Goal: Information Seeking & Learning: Learn about a topic

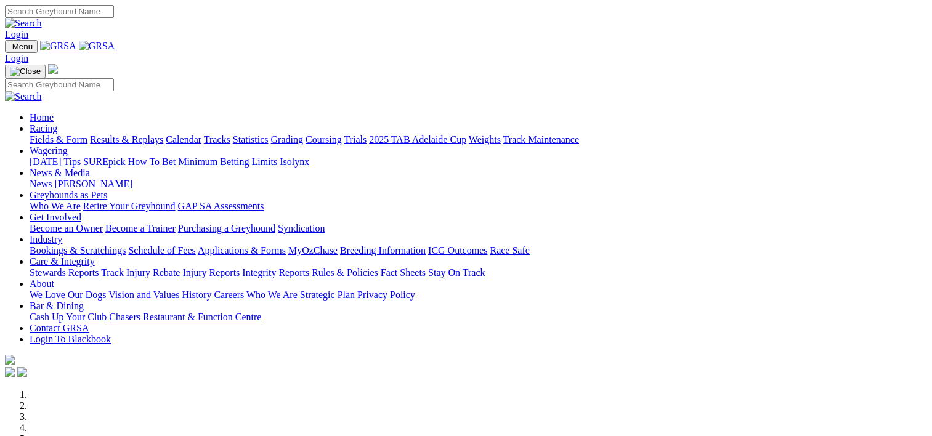
scroll to position [442, 0]
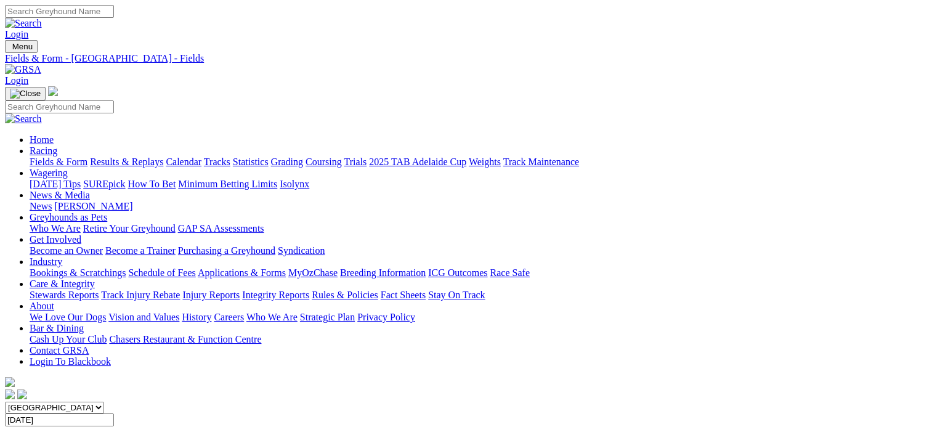
click at [158, 426] on div "FIELDS 10 races" at bounding box center [466, 431] width 922 height 11
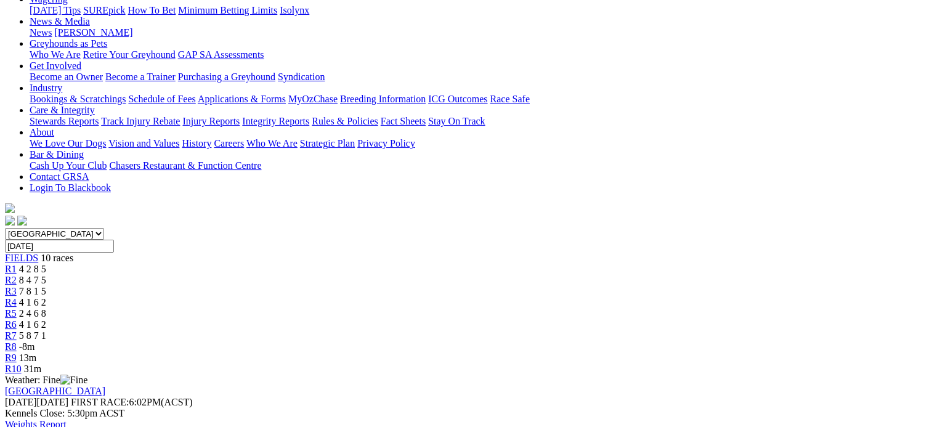
scroll to position [173, 0]
click at [46, 276] on span "8 4 7 5" at bounding box center [32, 281] width 27 height 10
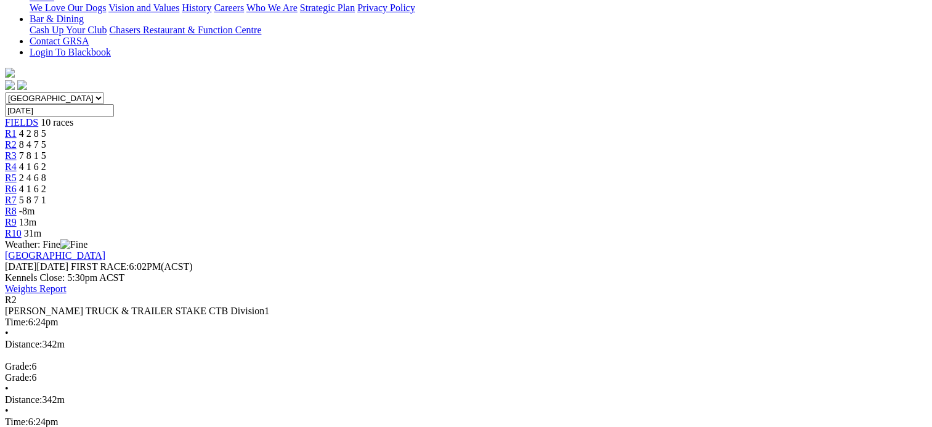
scroll to position [311, 0]
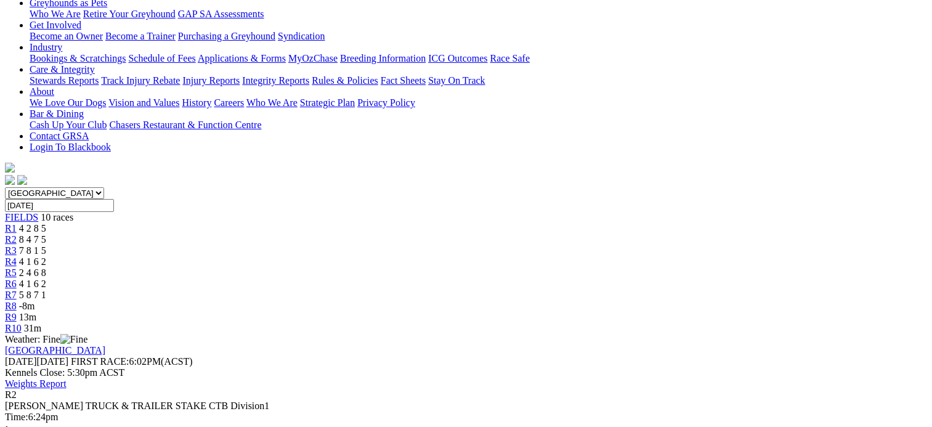
scroll to position [150, 0]
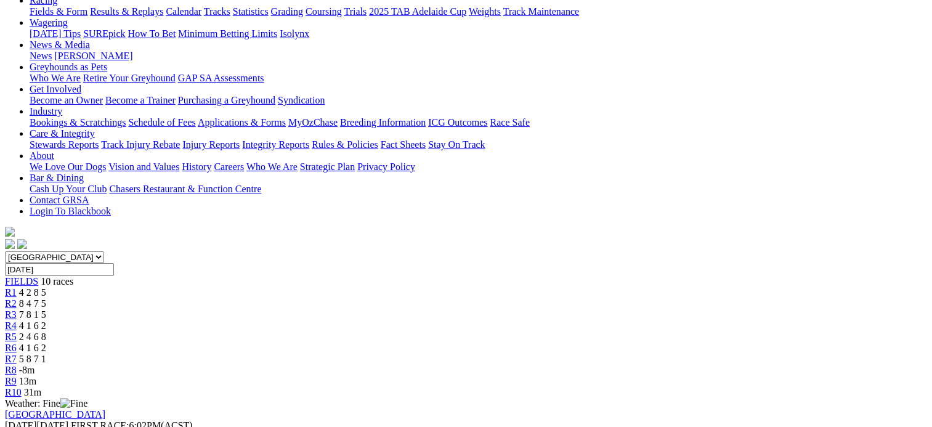
click at [352, 309] on div "R3 7 8 1 5" at bounding box center [466, 314] width 922 height 11
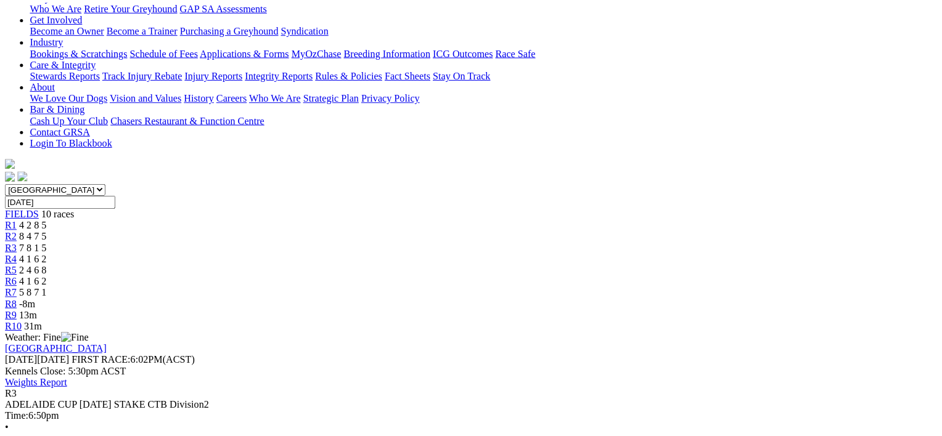
scroll to position [248, 0]
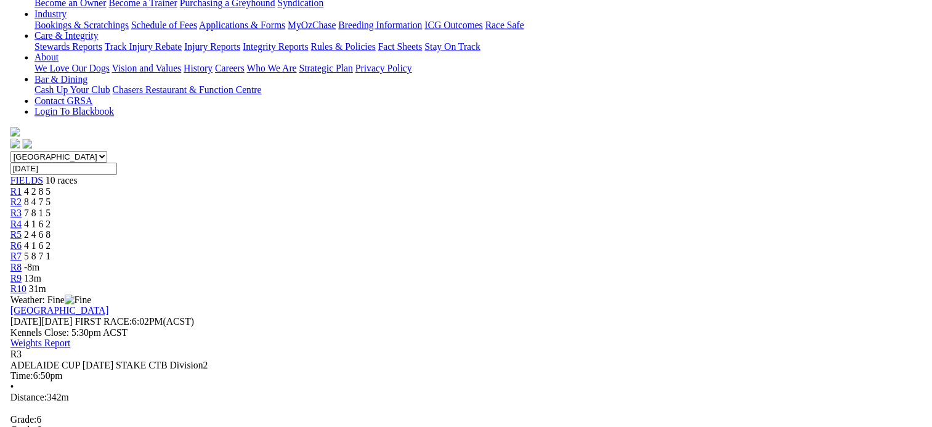
scroll to position [142, 0]
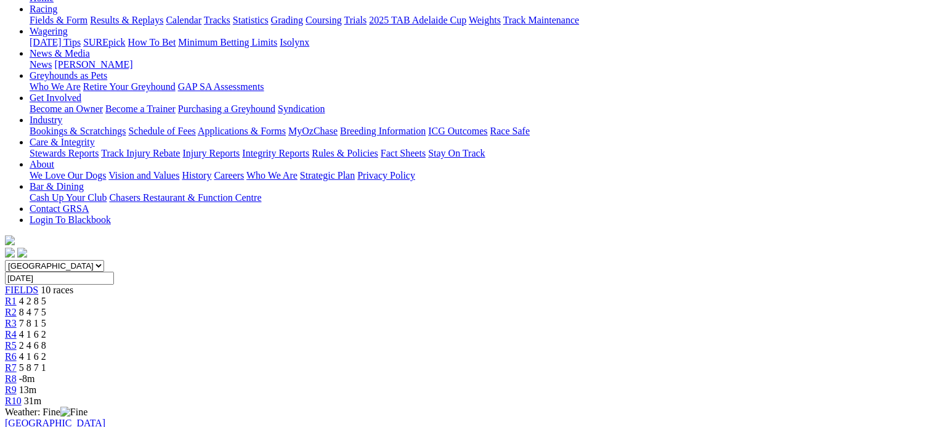
click at [406, 329] on div "R4 4 1 6 2" at bounding box center [466, 334] width 922 height 11
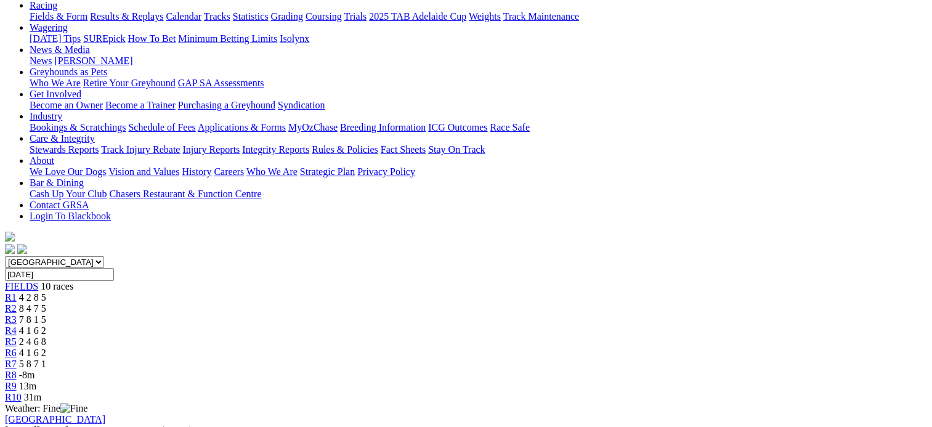
scroll to position [144, 0]
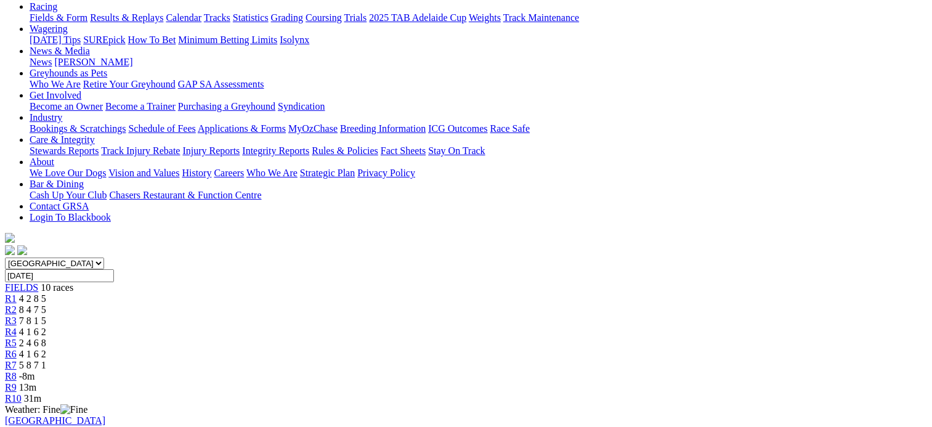
click at [46, 338] on span "2 4 6 8" at bounding box center [32, 343] width 27 height 10
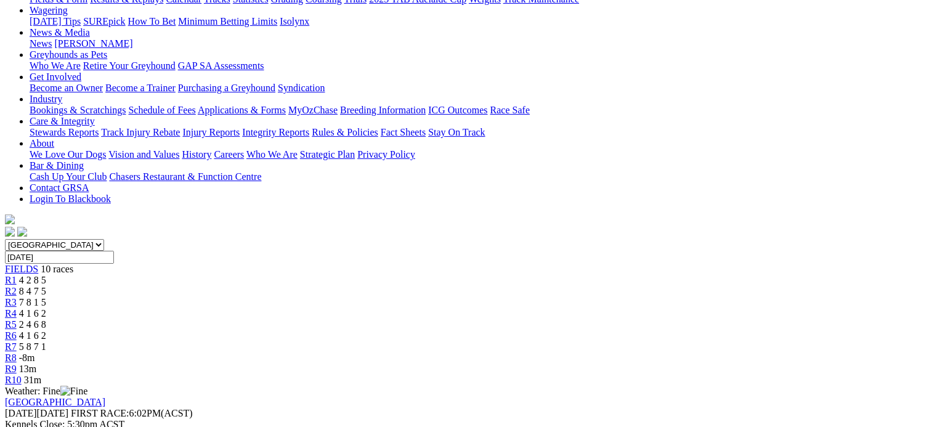
scroll to position [160, 0]
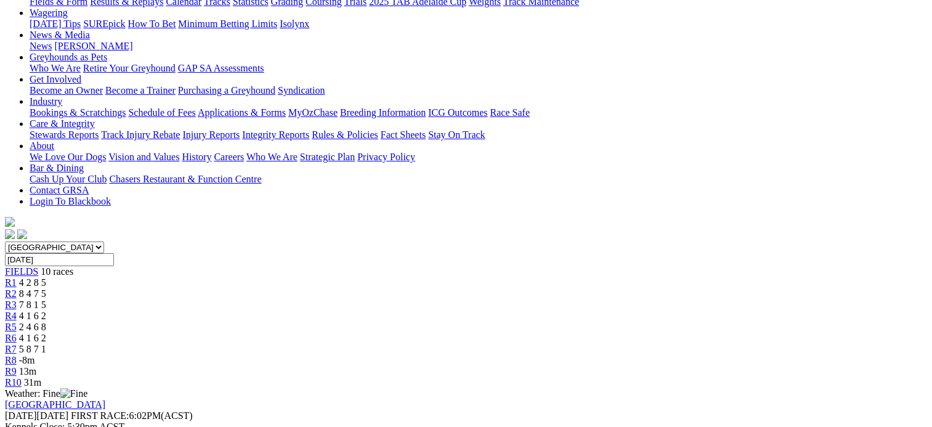
click at [17, 333] on link "R6" at bounding box center [11, 338] width 12 height 10
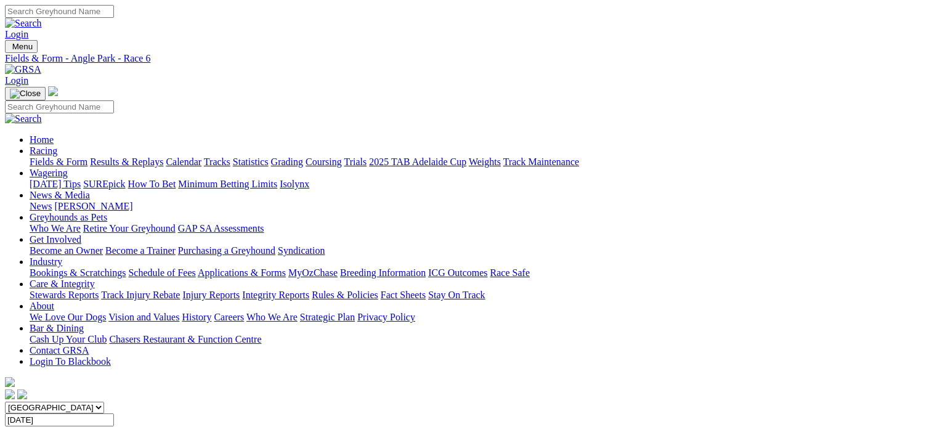
scroll to position [324, 0]
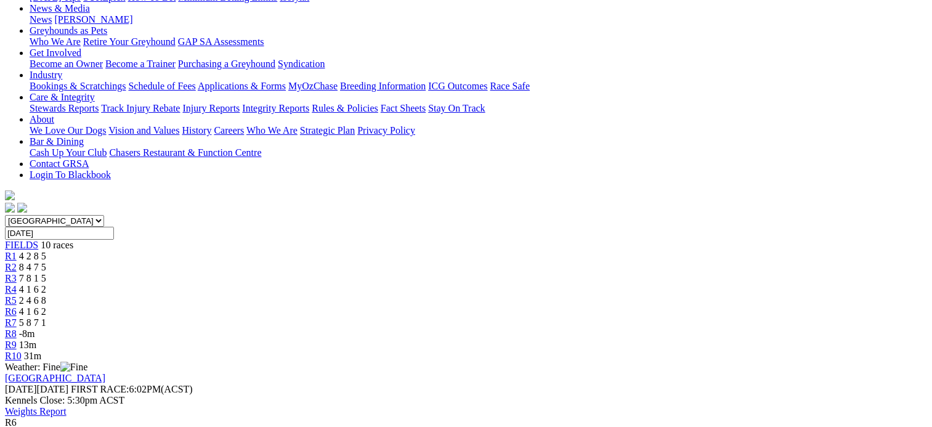
scroll to position [181, 0]
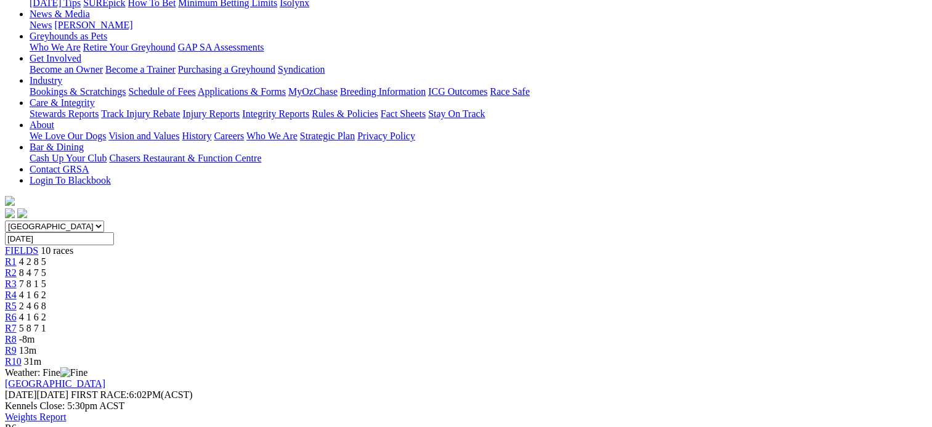
click at [619, 323] on div "R7 5 8 7 1" at bounding box center [466, 328] width 922 height 11
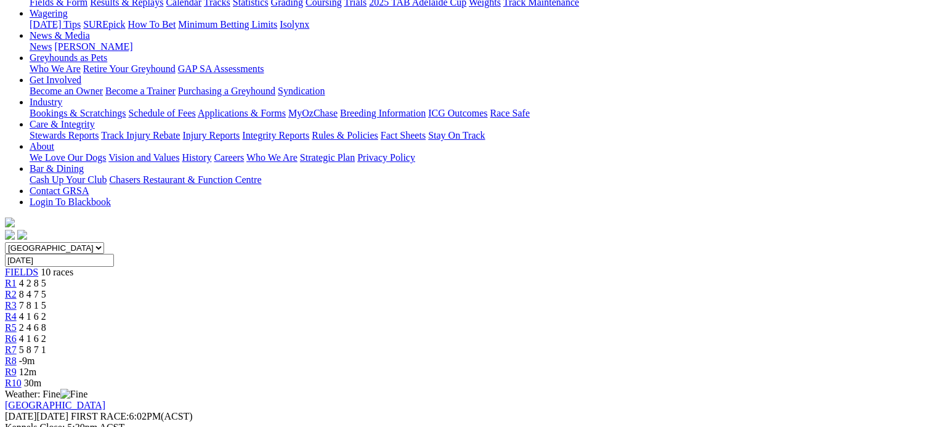
scroll to position [159, 0]
click at [35, 356] on span "-9m" at bounding box center [27, 361] width 16 height 10
